Goal: Task Accomplishment & Management: Manage account settings

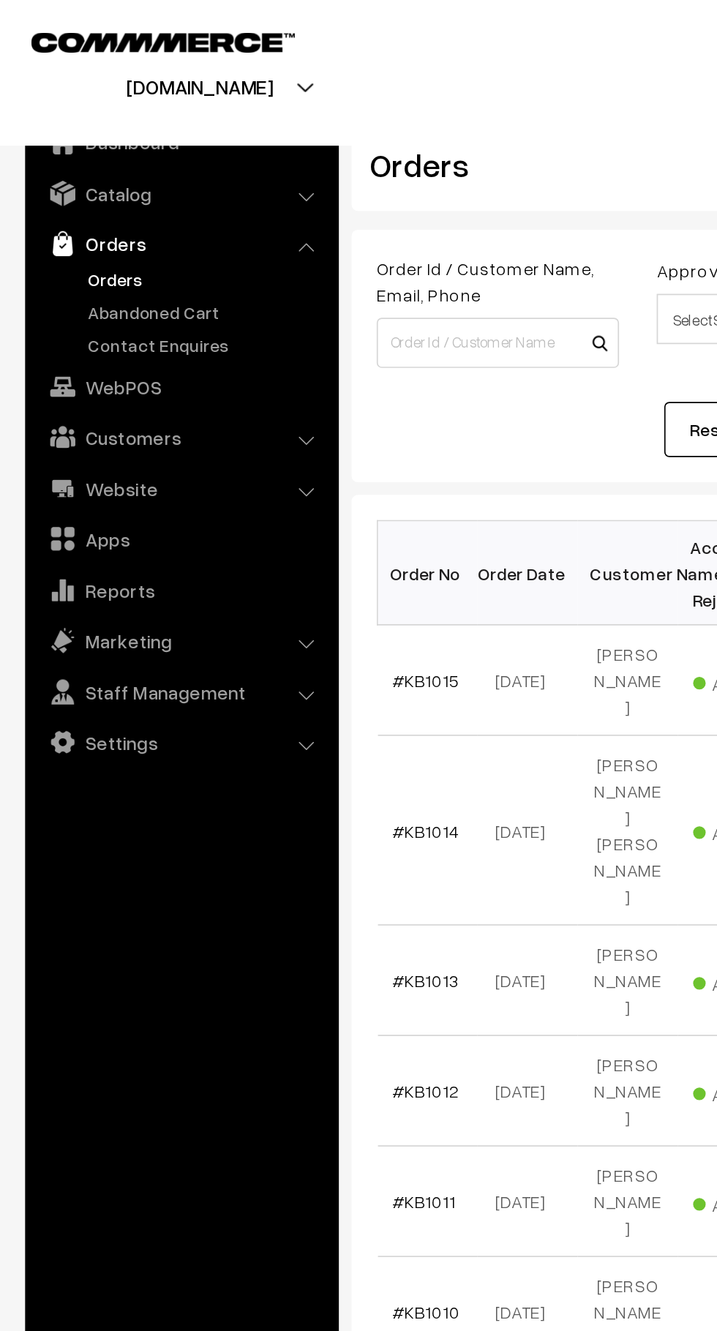
click at [64, 178] on link "Abandoned Cart" at bounding box center [120, 181] width 145 height 15
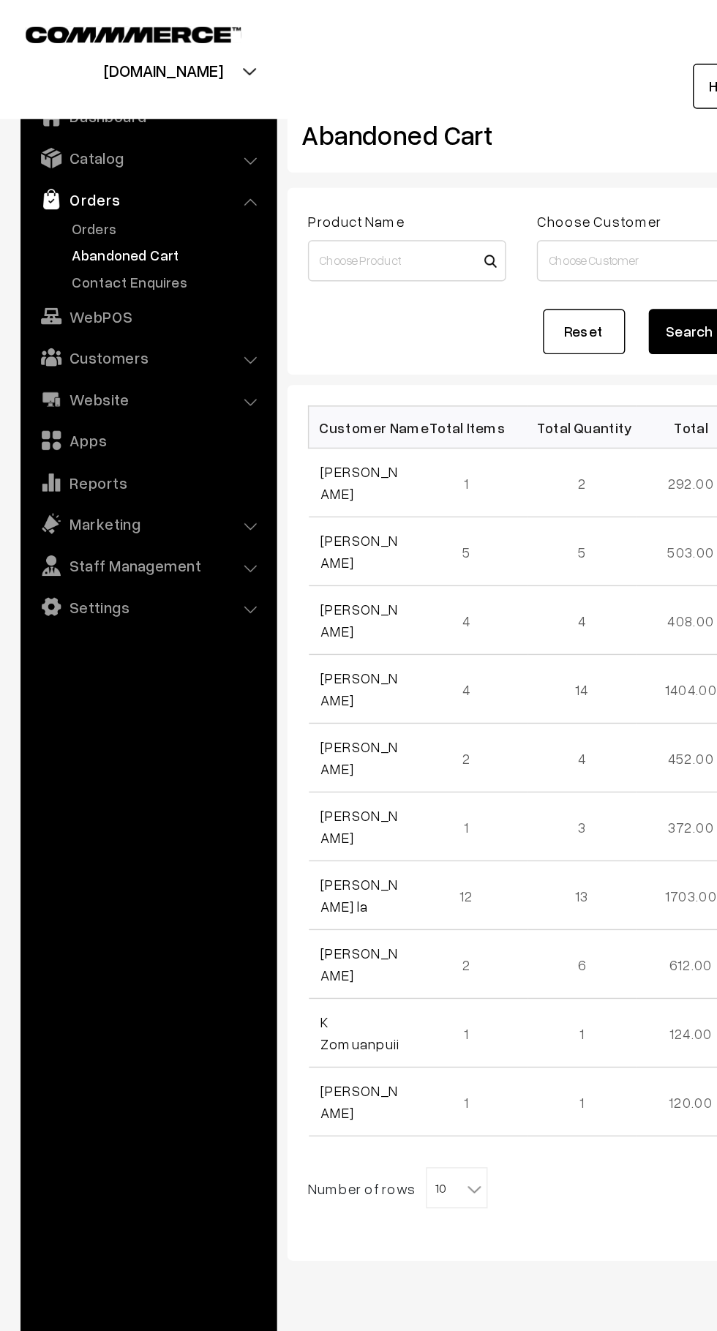
click at [75, 165] on link "Orders" at bounding box center [120, 162] width 145 height 15
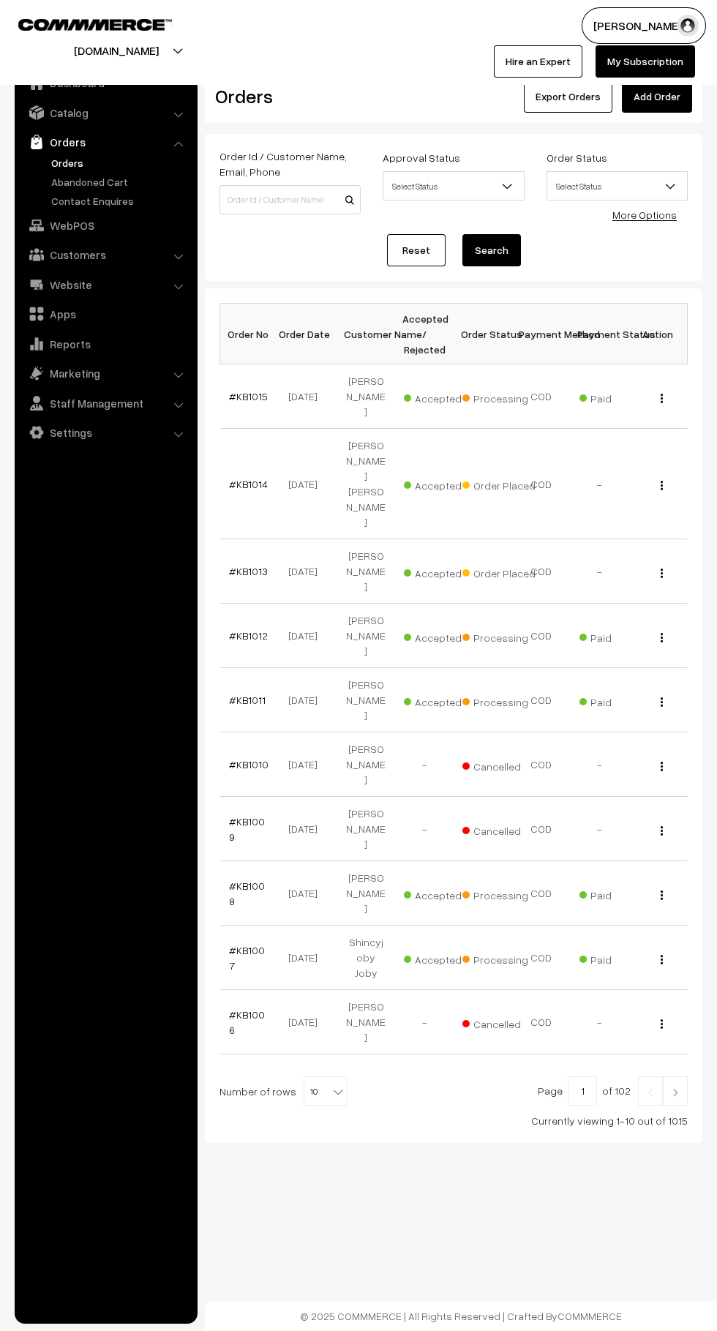
click at [246, 390] on link "#KB1015" at bounding box center [248, 396] width 39 height 12
click at [249, 478] on link "#KB1014" at bounding box center [248, 484] width 39 height 12
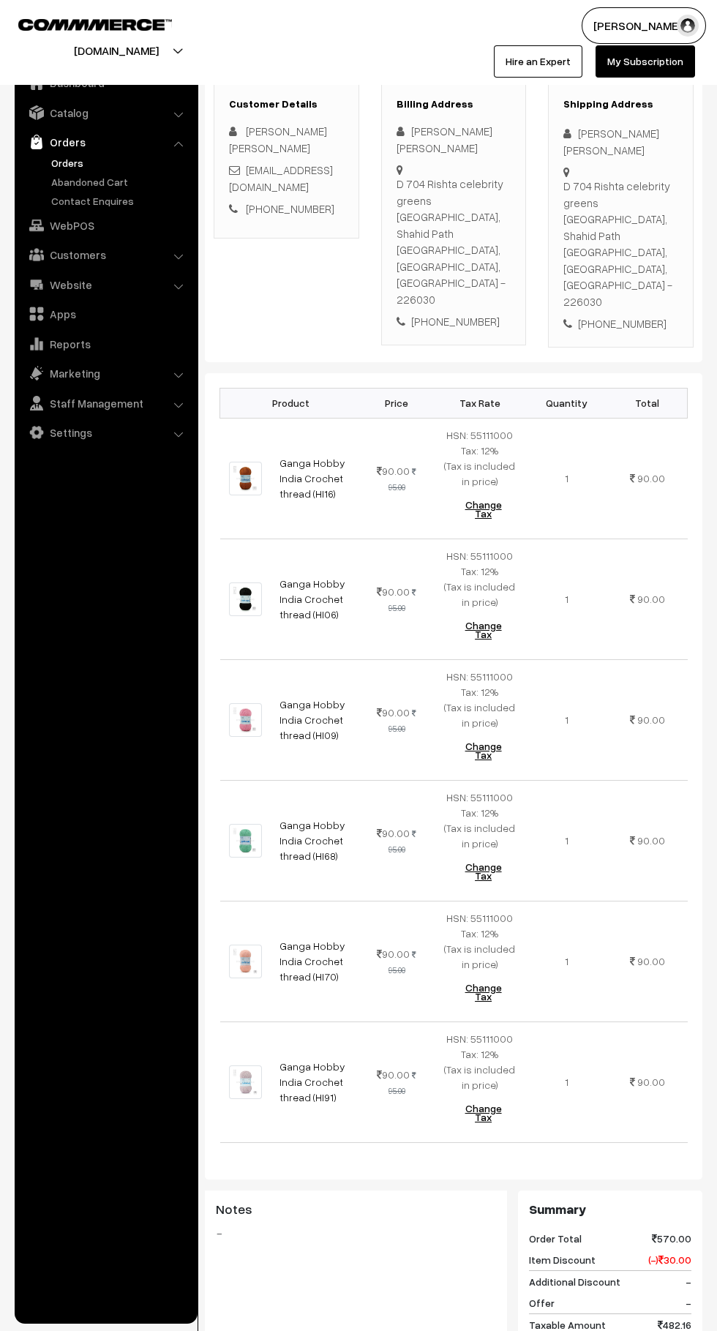
scroll to position [551, 0]
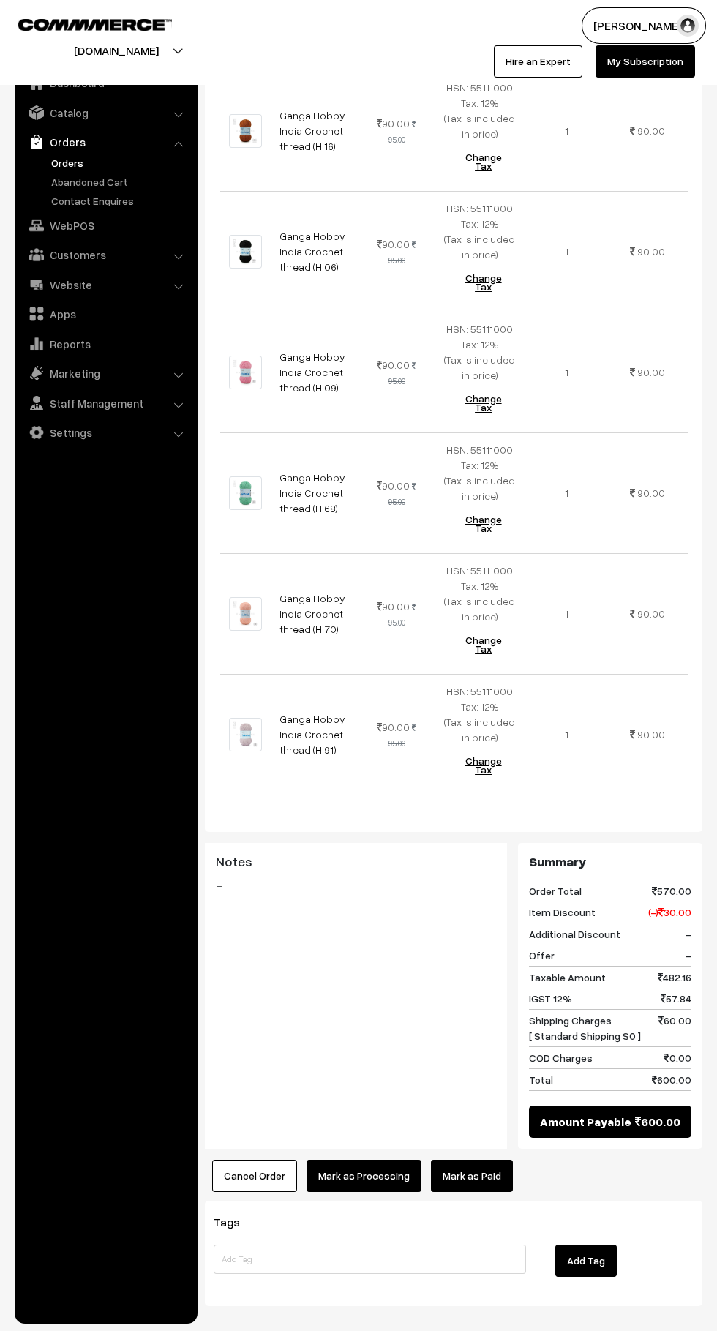
click at [482, 1160] on link "Mark as Paid" at bounding box center [472, 1176] width 82 height 32
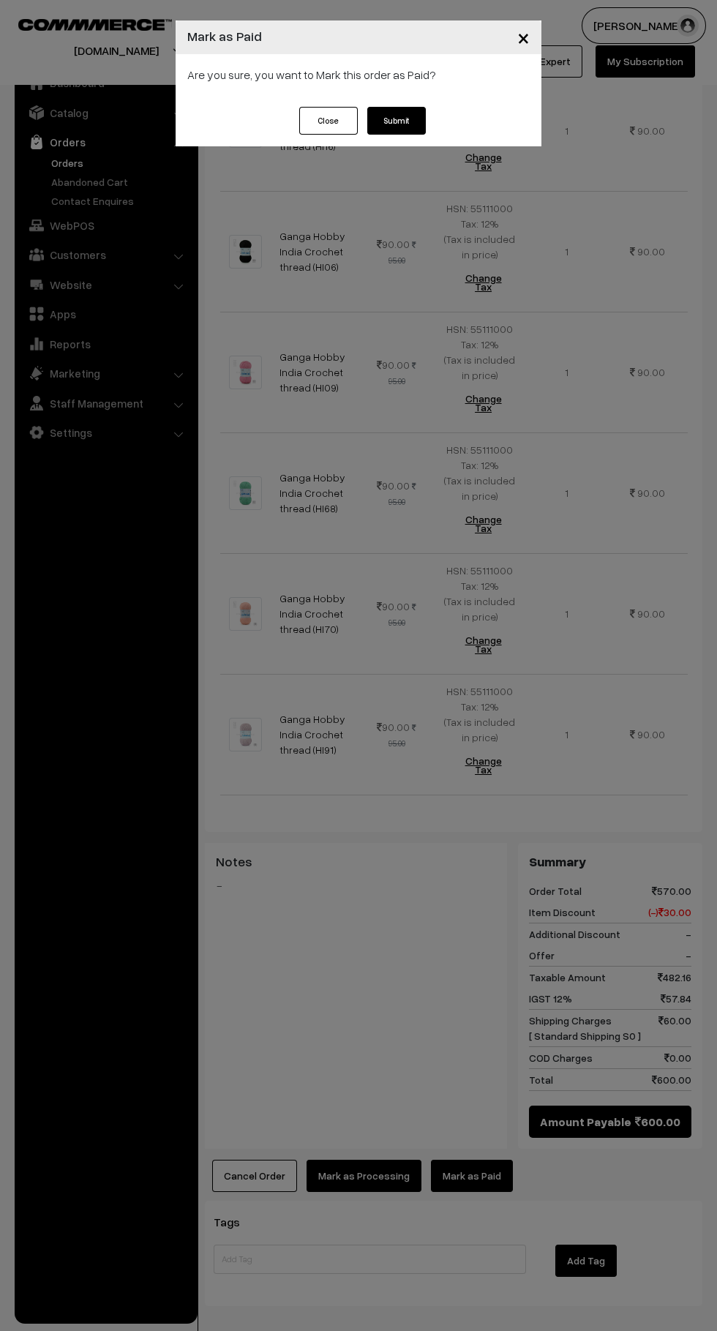
click at [416, 121] on button "Submit" at bounding box center [396, 121] width 59 height 28
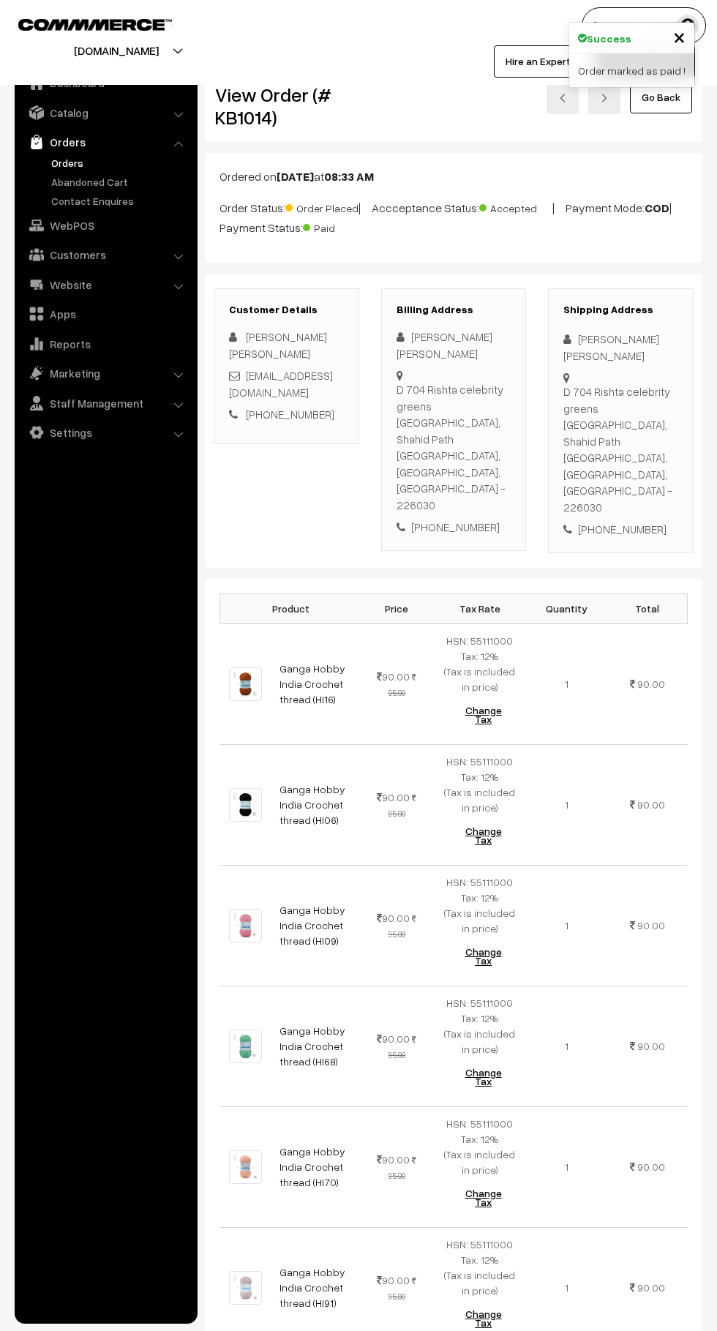
scroll to position [553, 0]
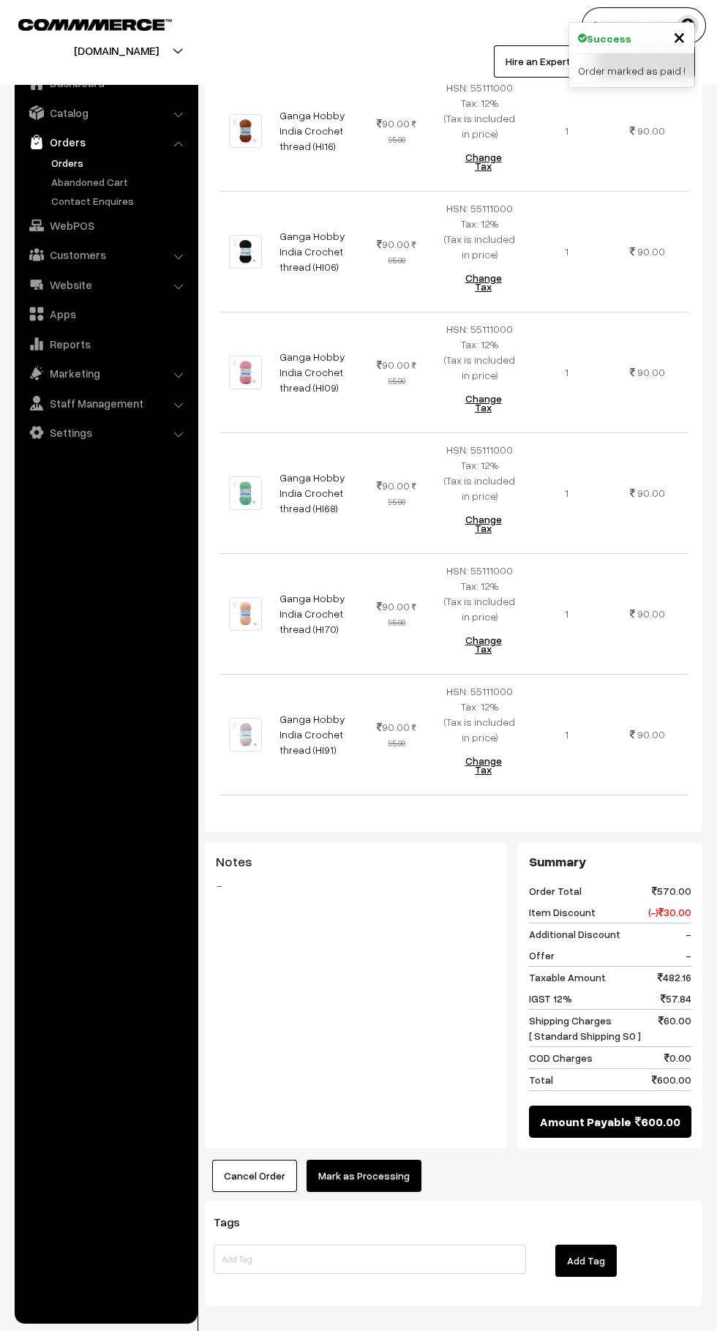
click at [329, 1160] on button "Mark as Processing" at bounding box center [364, 1176] width 115 height 32
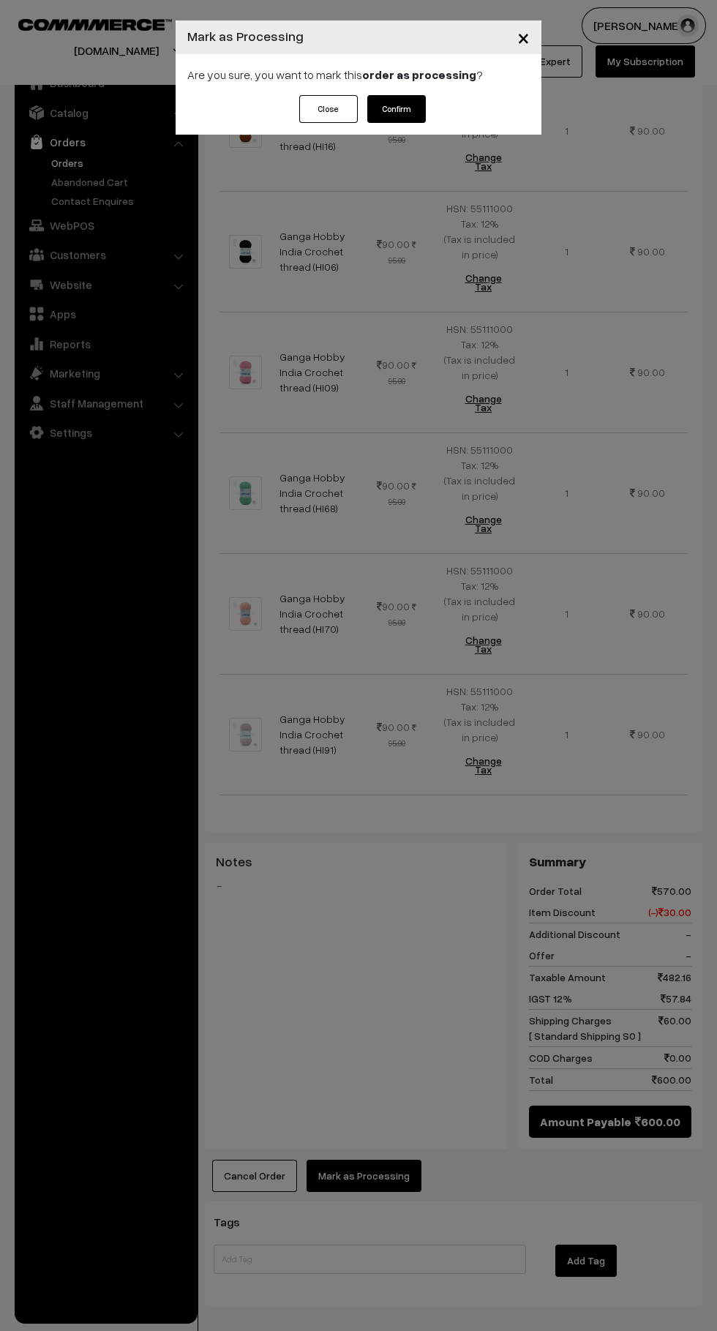
click at [423, 101] on button "Confirm" at bounding box center [396, 109] width 59 height 28
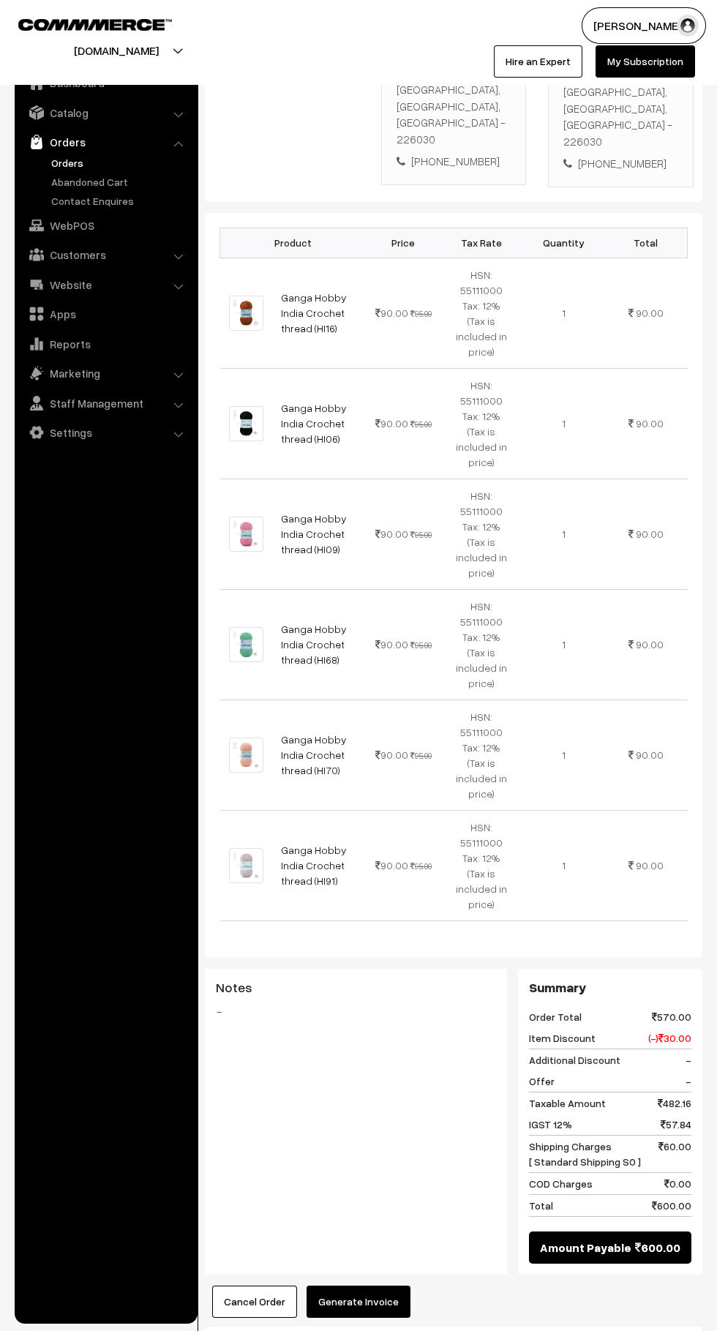
scroll to position [400, 0]
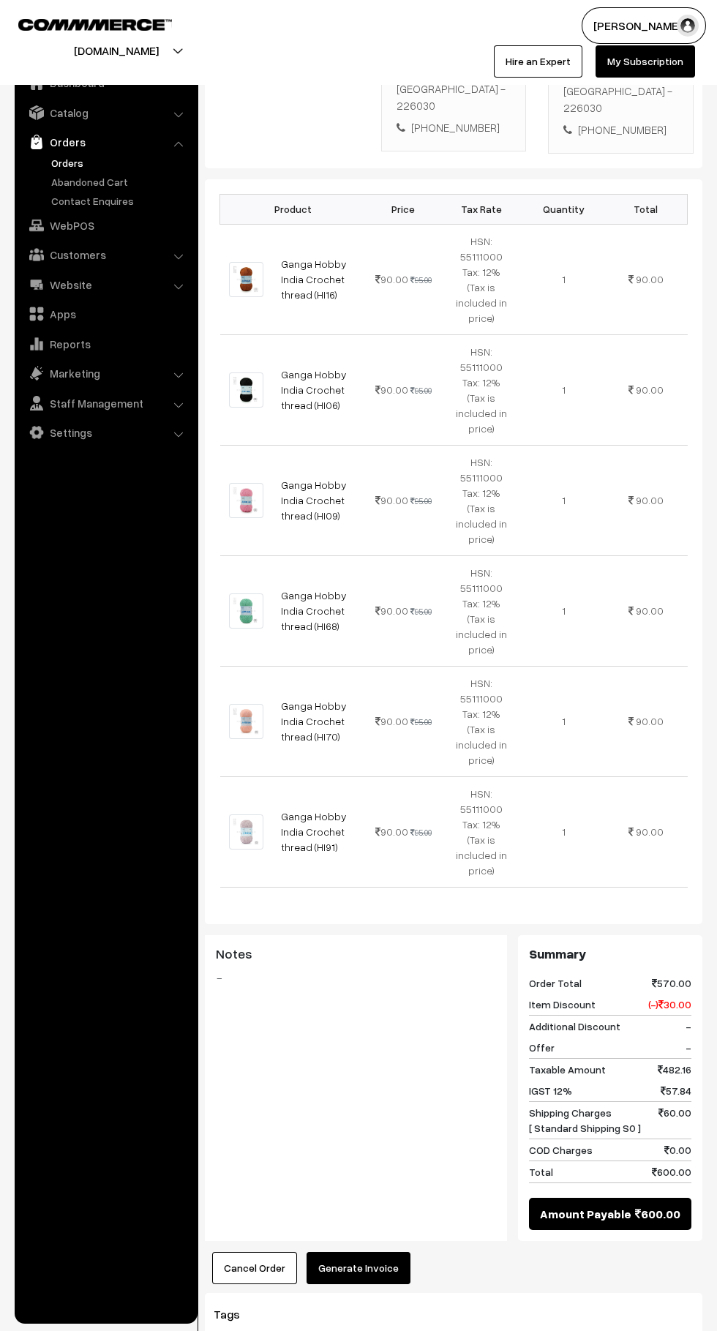
click at [351, 1252] on button "Generate Invoice" at bounding box center [359, 1268] width 104 height 32
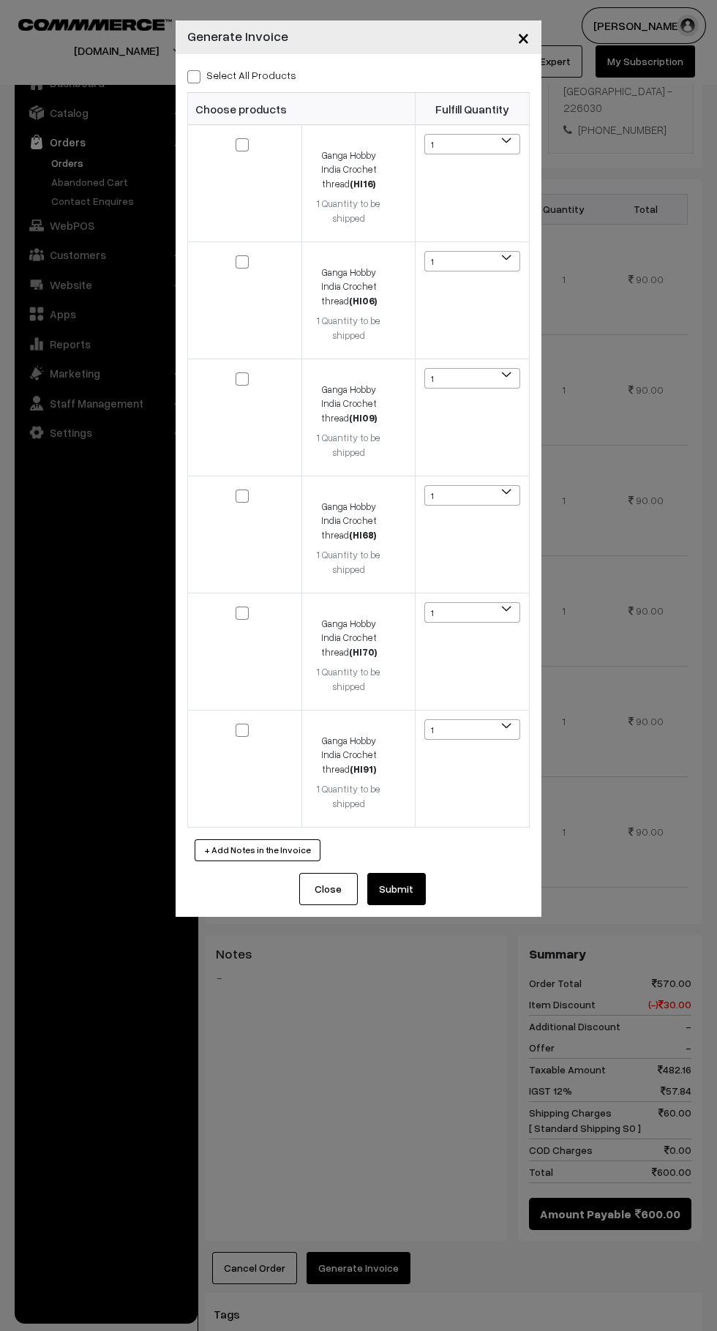
click at [193, 74] on span at bounding box center [193, 76] width 13 height 13
click at [193, 74] on input "Select All Products" at bounding box center [192, 75] width 10 height 10
checkbox input "true"
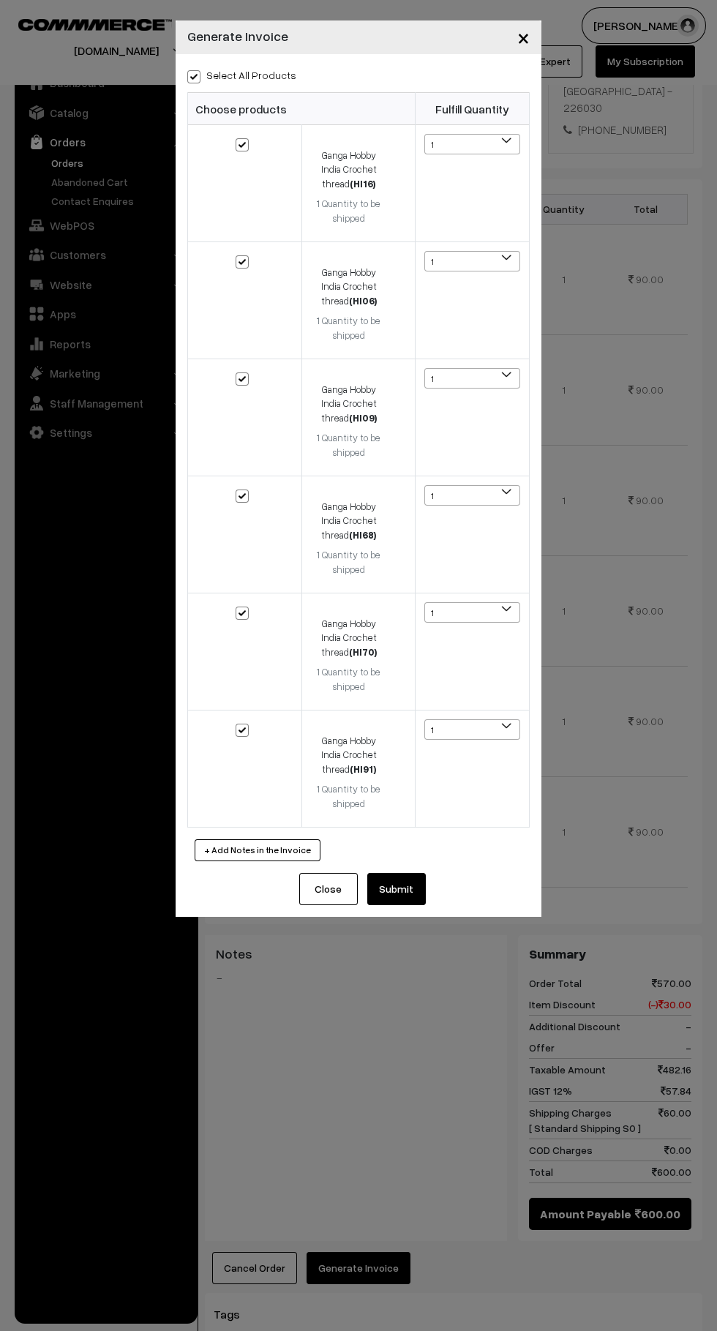
checkbox input "true"
click at [326, 891] on button "Close" at bounding box center [328, 889] width 59 height 32
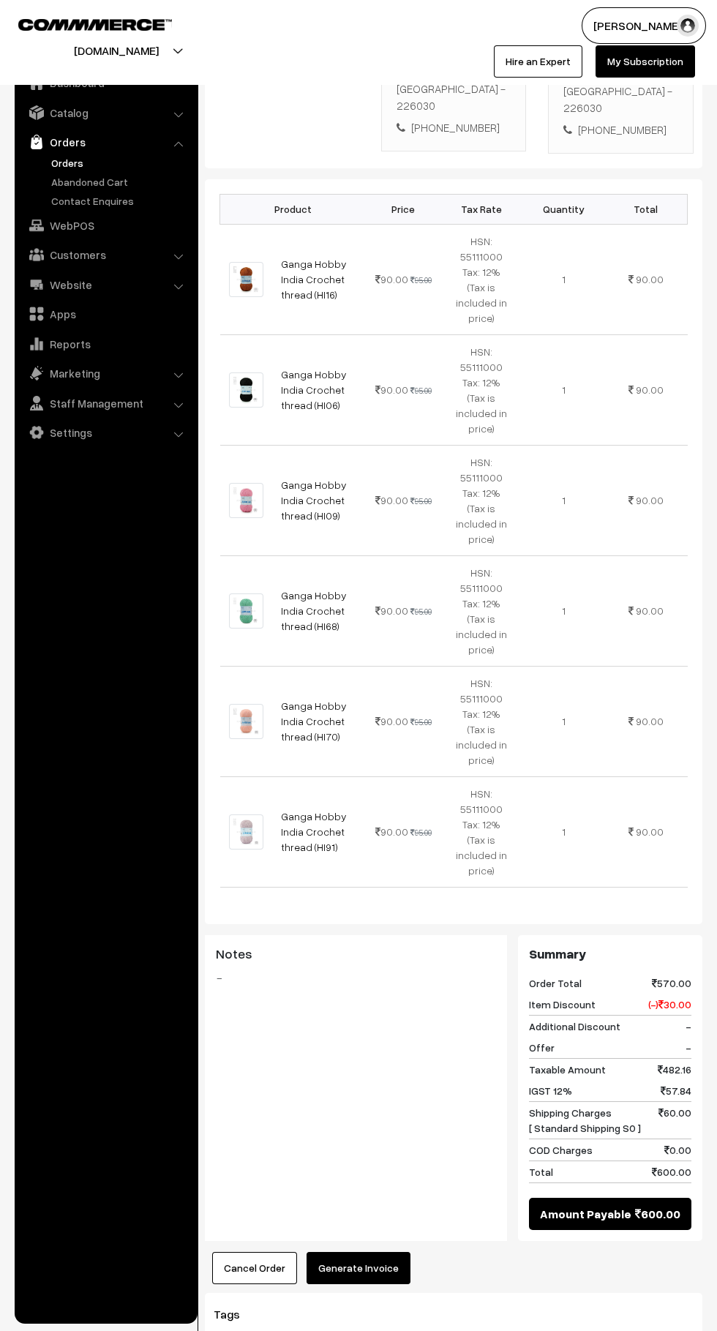
click at [394, 1252] on button "Generate Invoice" at bounding box center [359, 1268] width 104 height 32
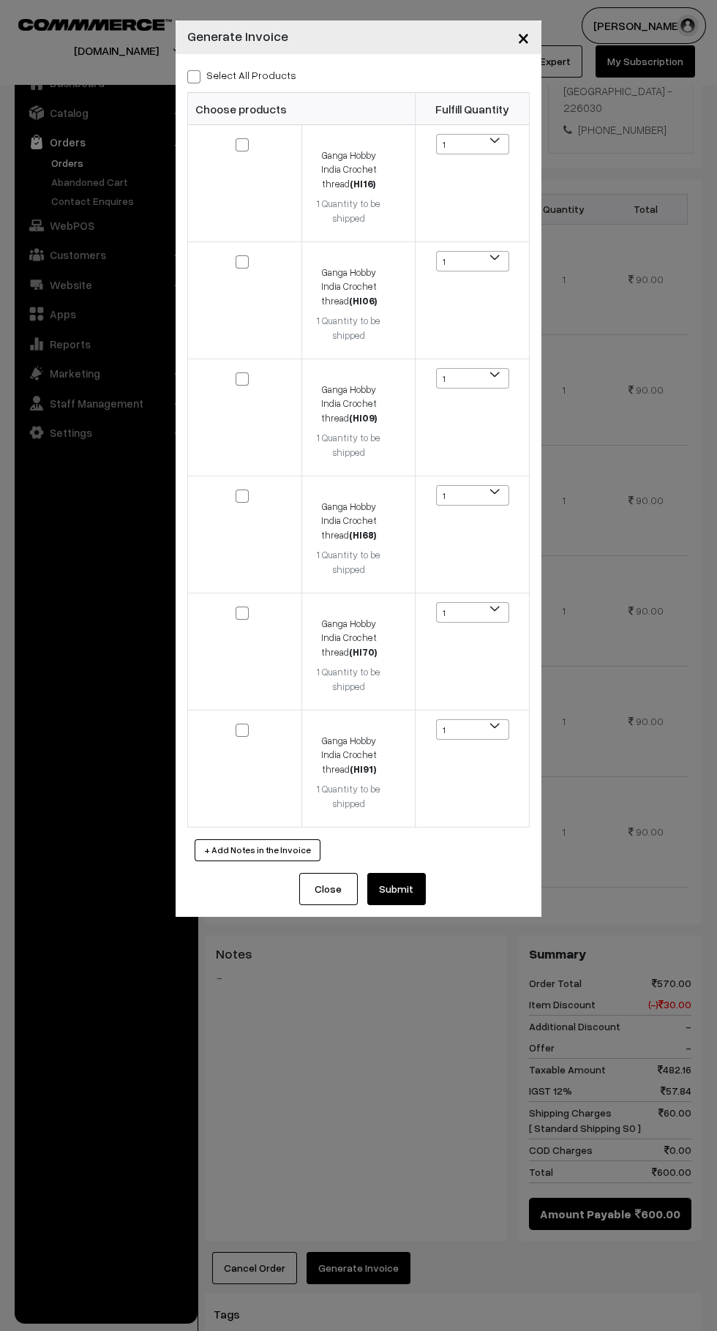
click at [193, 74] on span at bounding box center [193, 76] width 13 height 13
click at [193, 74] on input "Select All Products" at bounding box center [192, 75] width 10 height 10
checkbox input "true"
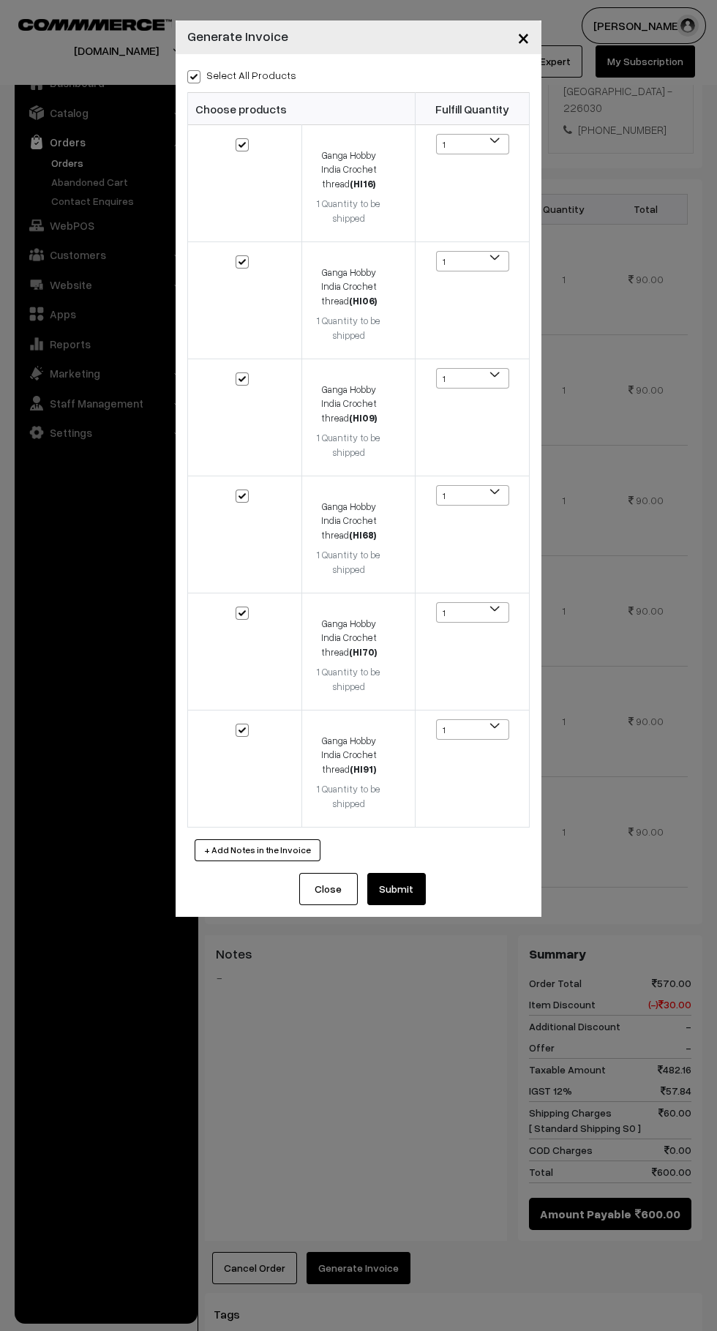
checkbox input "true"
click at [423, 890] on button "Submit" at bounding box center [396, 889] width 59 height 32
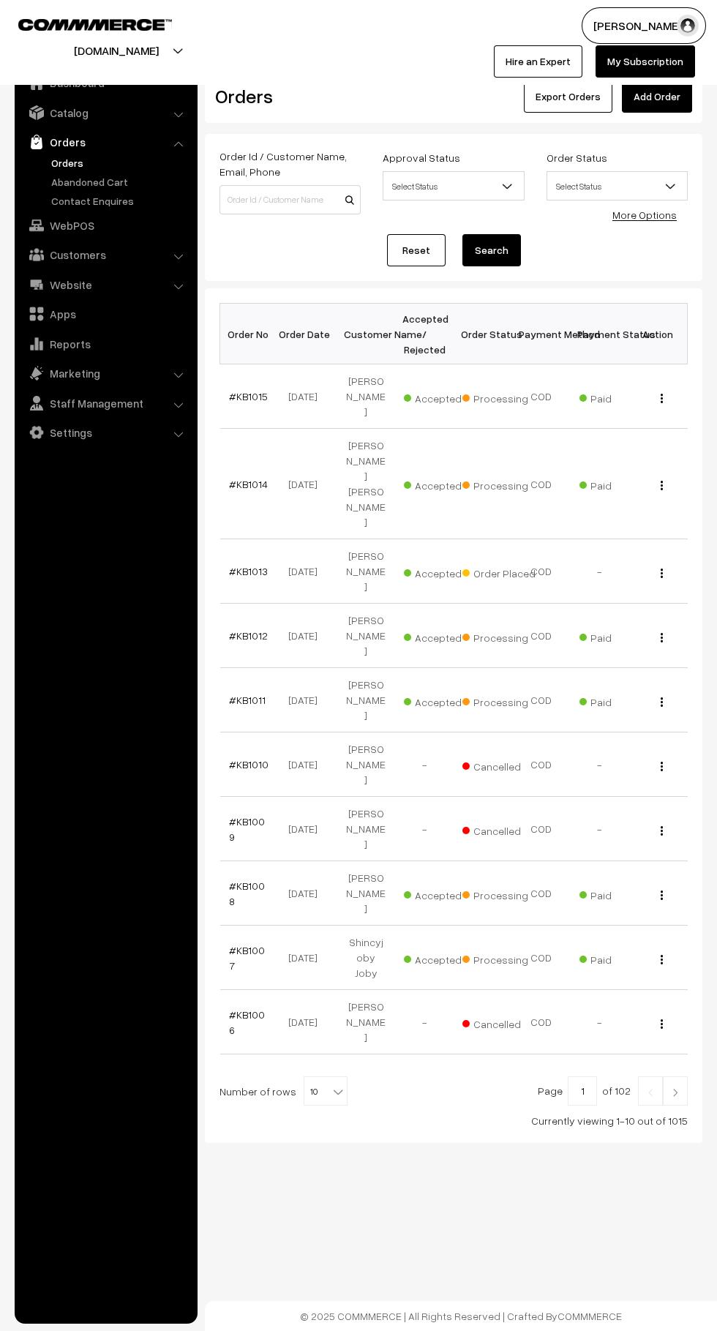
click at [129, 167] on link "Orders" at bounding box center [120, 162] width 145 height 15
click at [100, 174] on link "Abandoned Cart" at bounding box center [120, 181] width 145 height 15
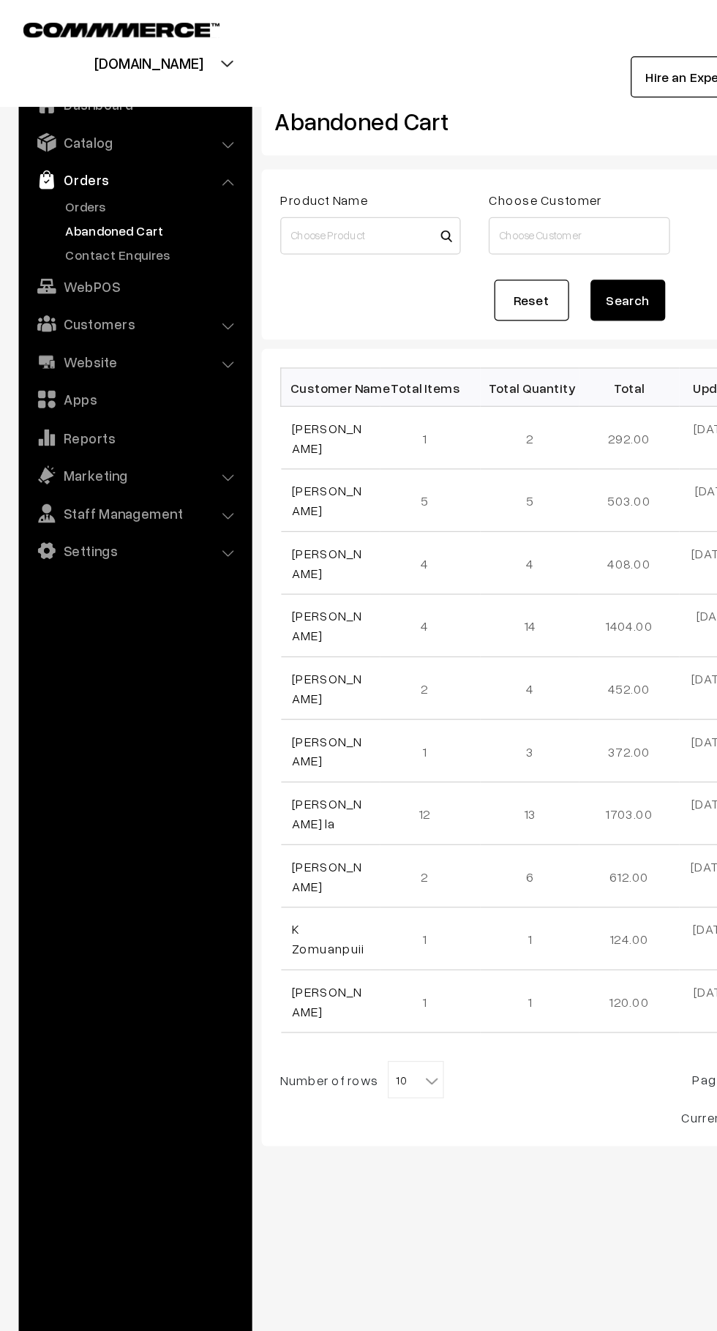
click at [76, 160] on link "Orders" at bounding box center [120, 162] width 145 height 15
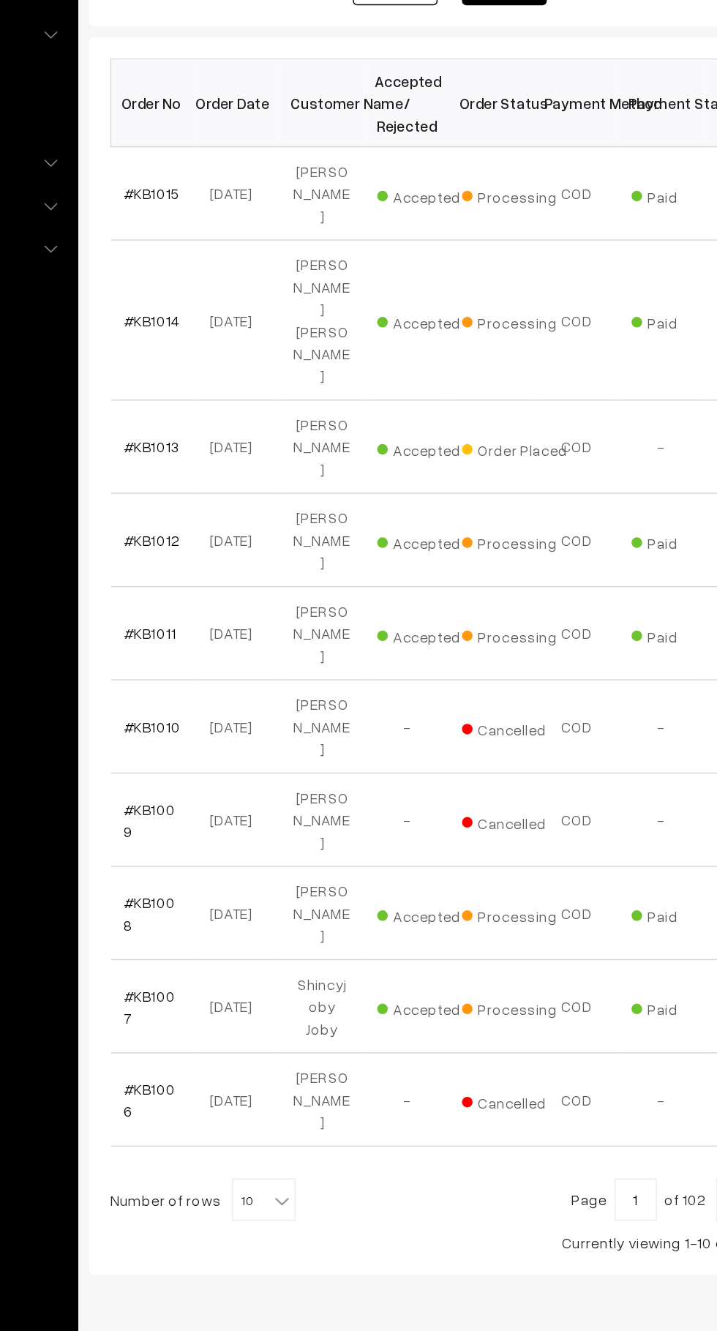
click at [251, 565] on link "#KB1013" at bounding box center [248, 571] width 39 height 12
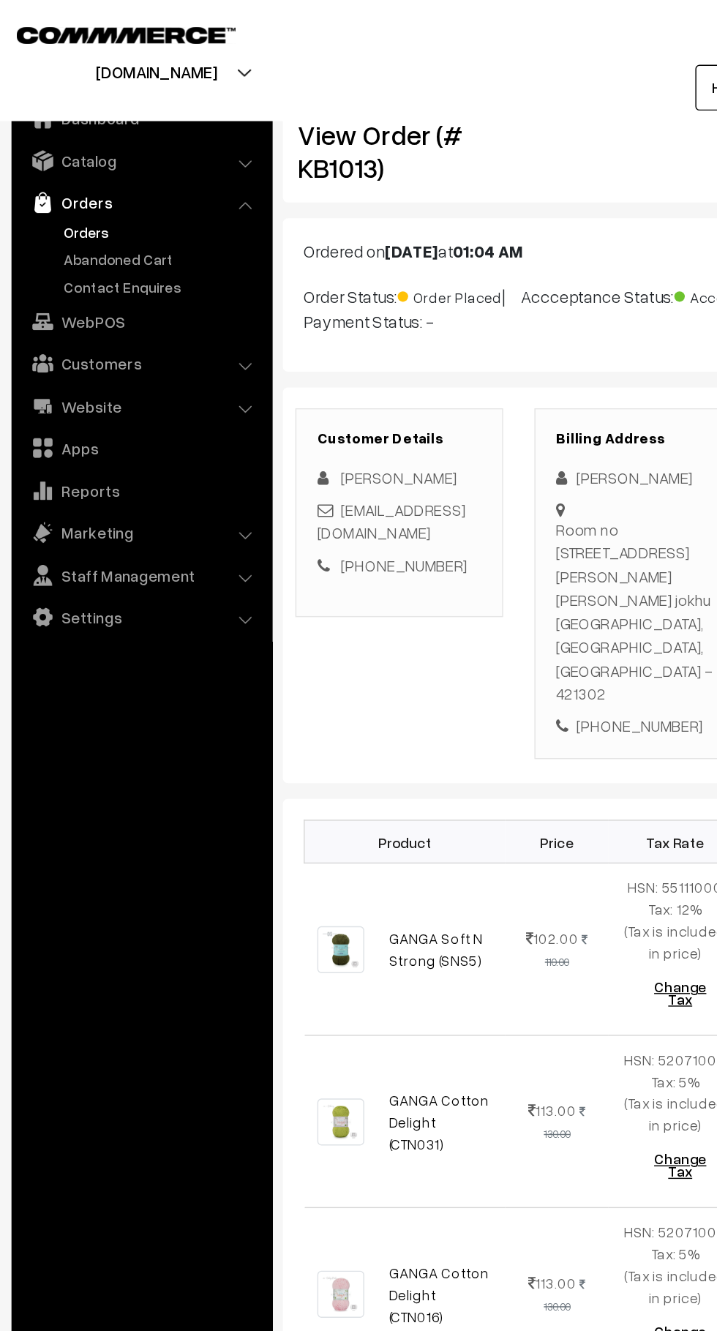
click at [111, 181] on link "Abandoned Cart" at bounding box center [120, 181] width 145 height 15
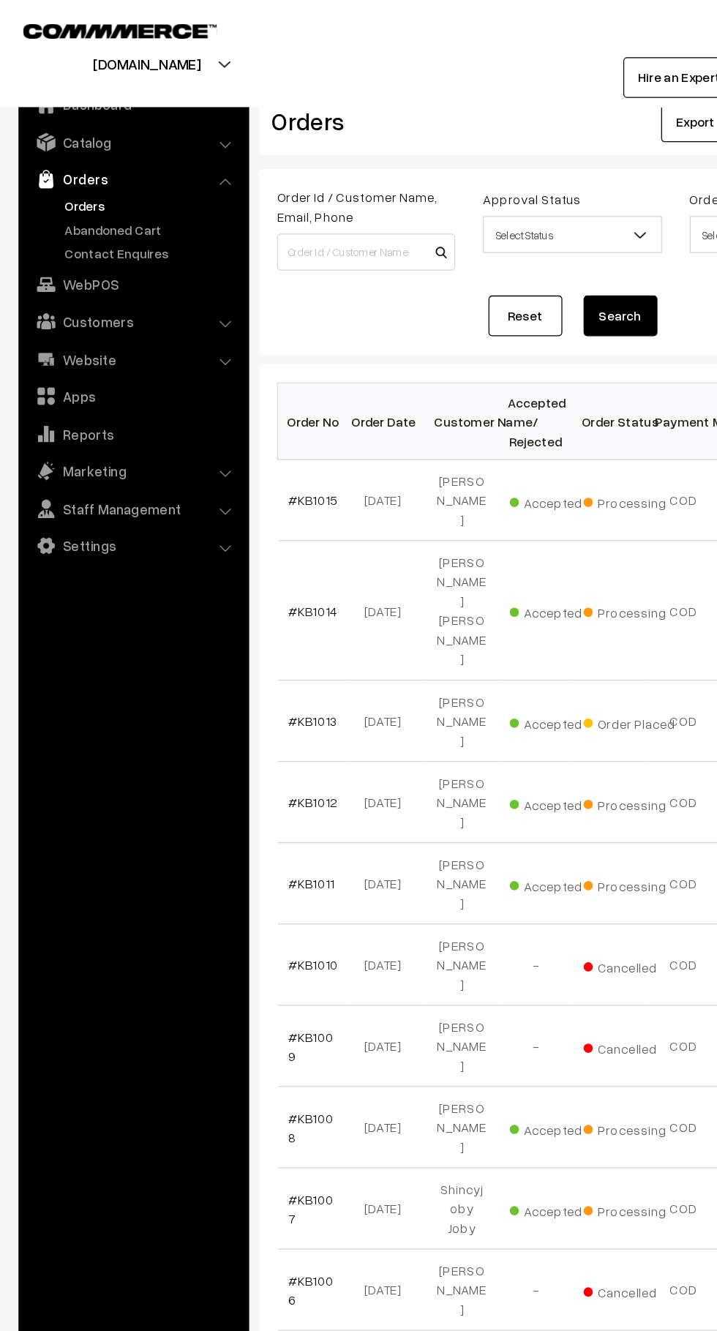
click at [116, 170] on link "Orders" at bounding box center [120, 162] width 145 height 15
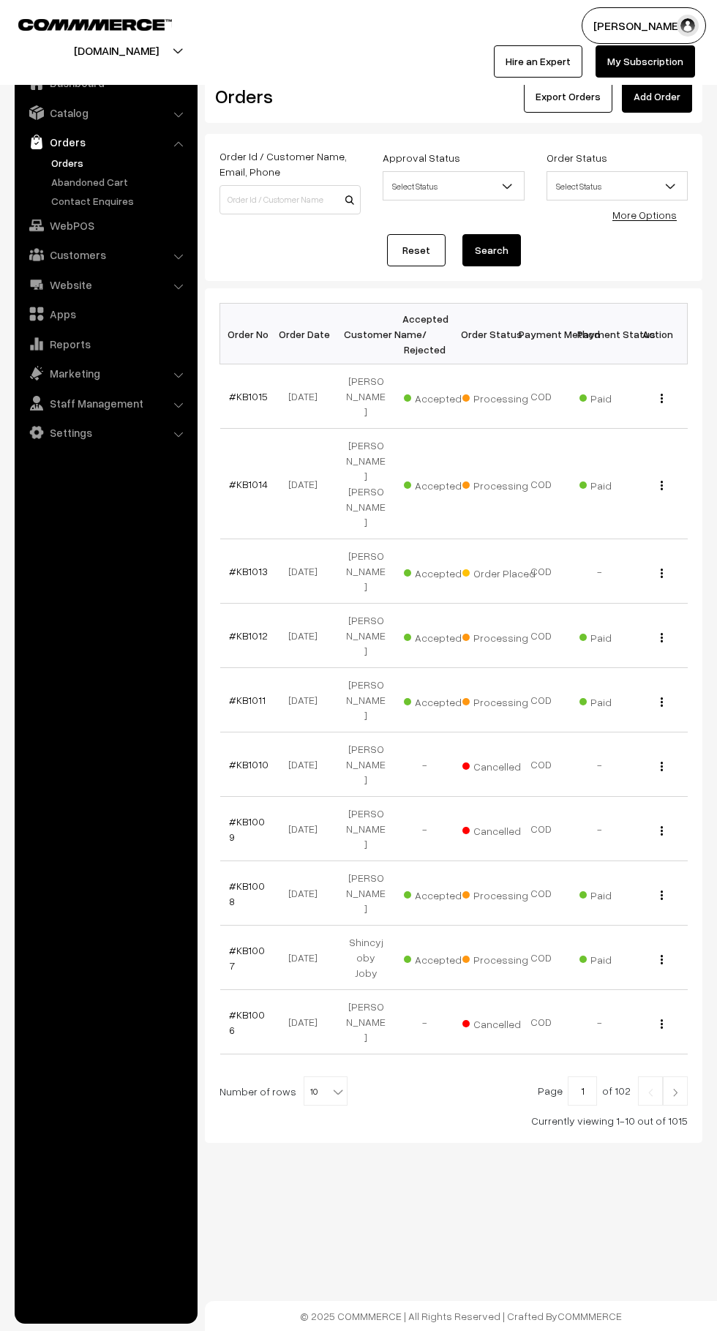
click at [134, 231] on link "WebPOS" at bounding box center [105, 225] width 174 height 26
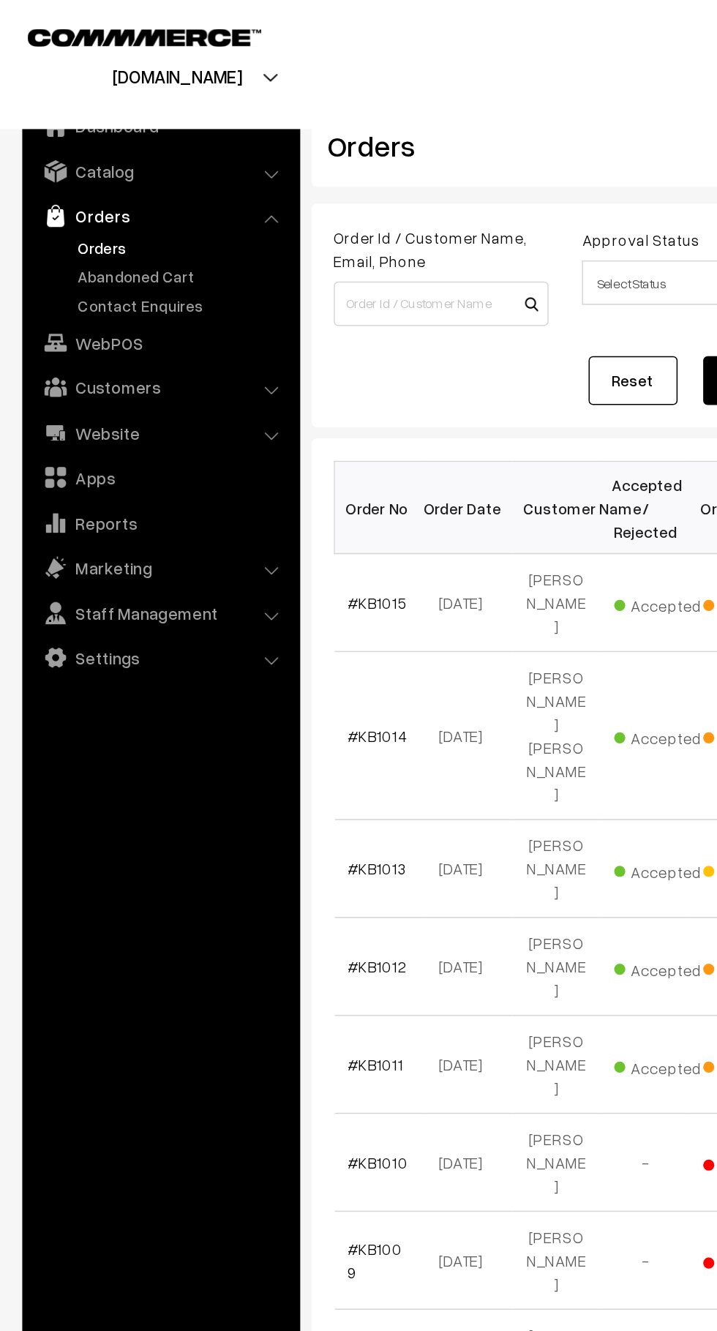
click at [98, 183] on link "Abandoned Cart" at bounding box center [120, 181] width 145 height 15
